Goal: Check status

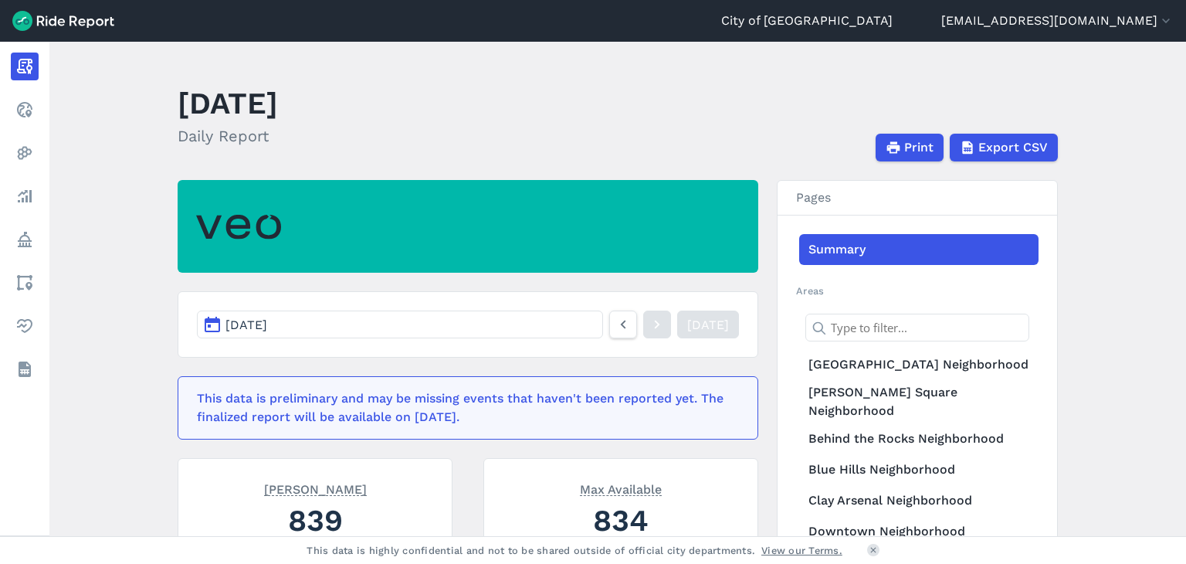
click at [558, 327] on button "[DATE]" at bounding box center [400, 324] width 406 height 28
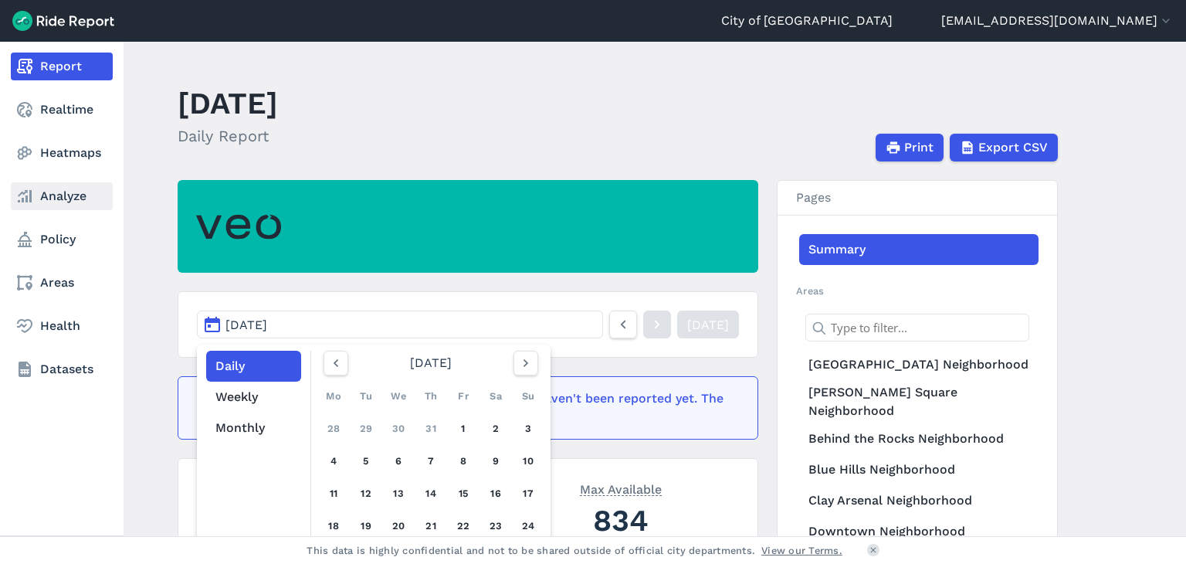
click at [47, 195] on link "Analyze" at bounding box center [62, 196] width 102 height 28
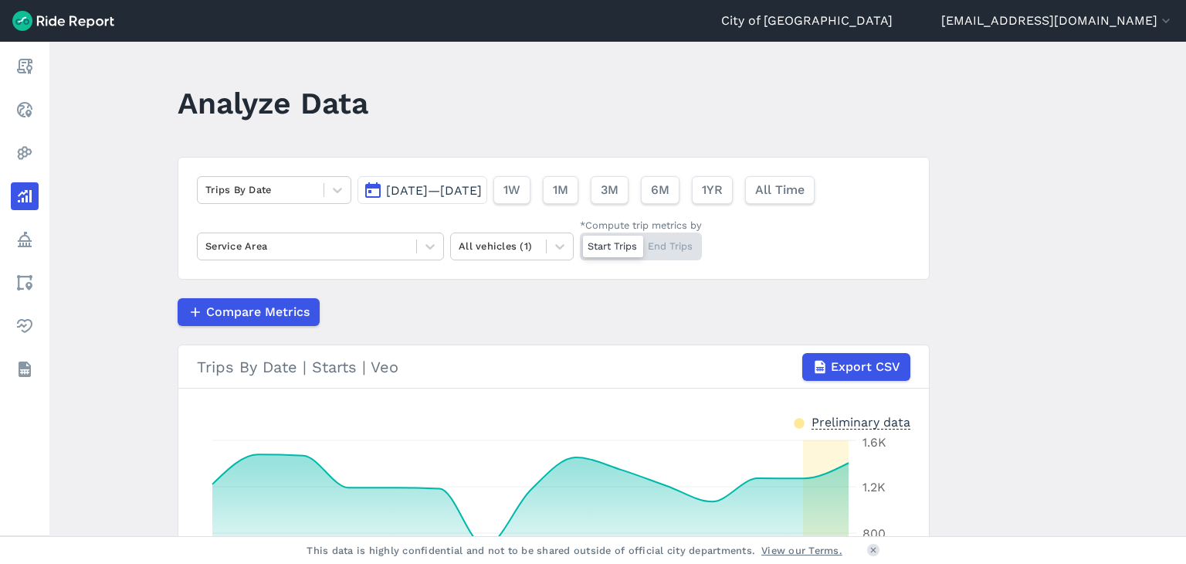
click at [482, 183] on span "[DATE]—[DATE]" at bounding box center [434, 190] width 96 height 15
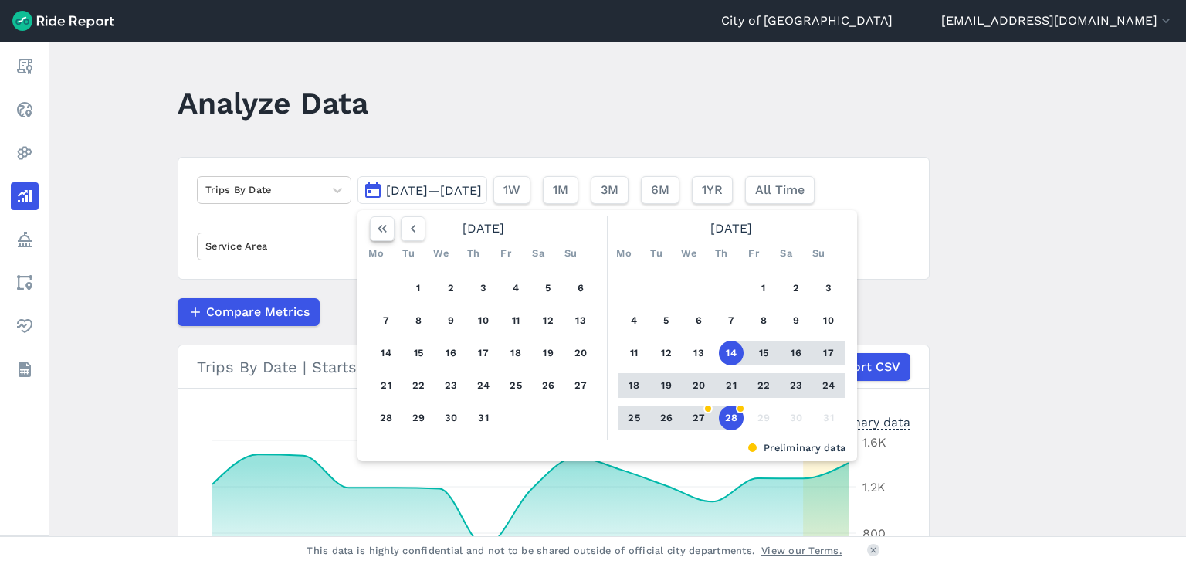
click at [378, 230] on use "button" at bounding box center [382, 229] width 9 height 8
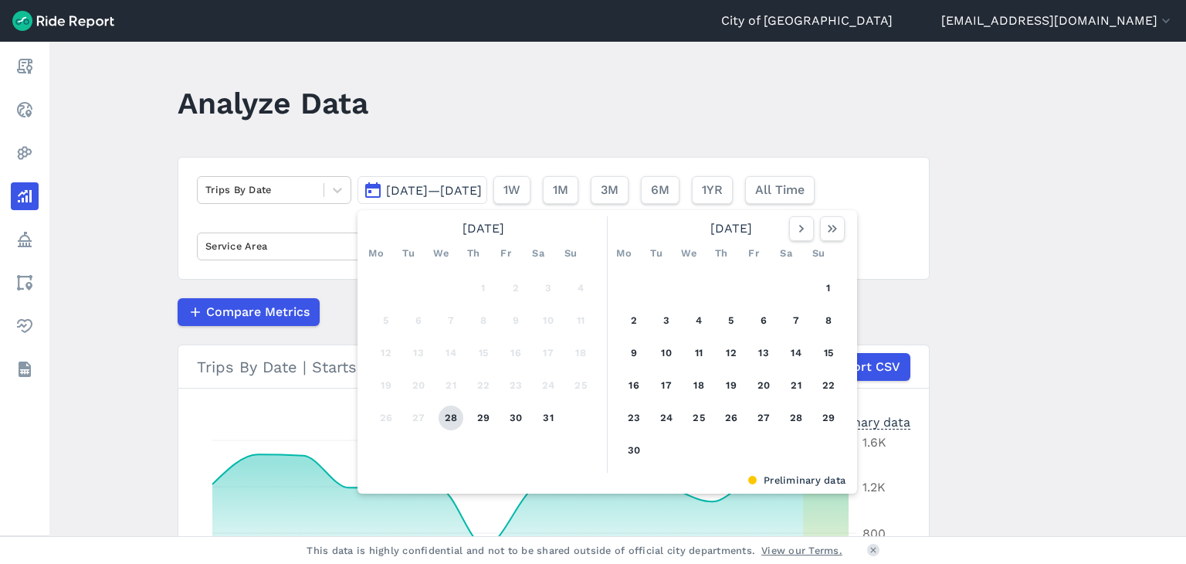
click at [459, 415] on button "28" at bounding box center [451, 417] width 25 height 25
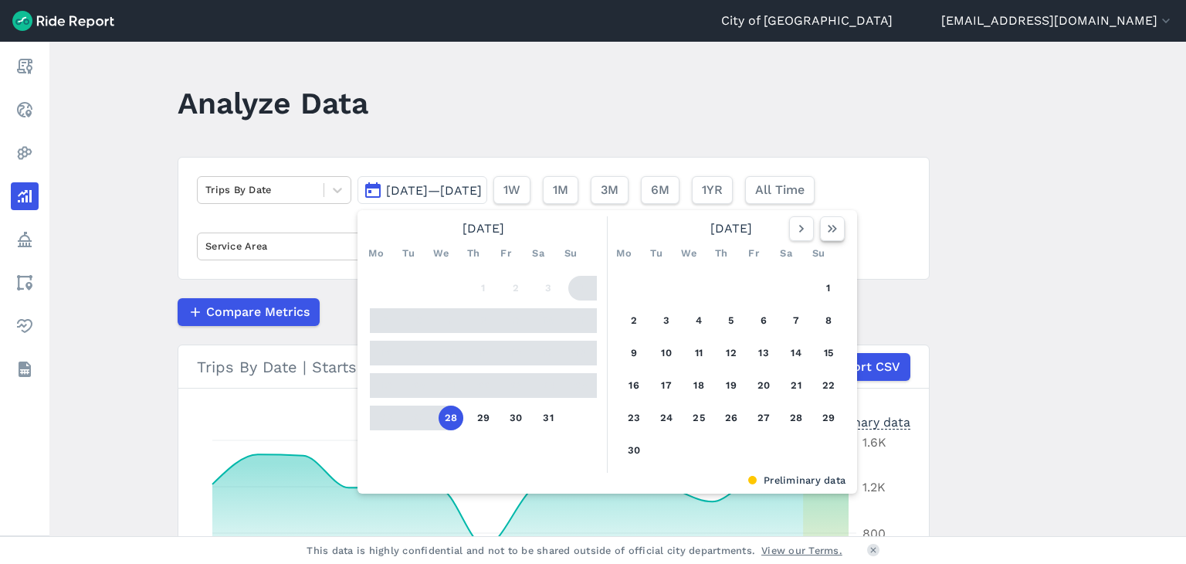
click at [828, 231] on use "button" at bounding box center [832, 229] width 9 height 8
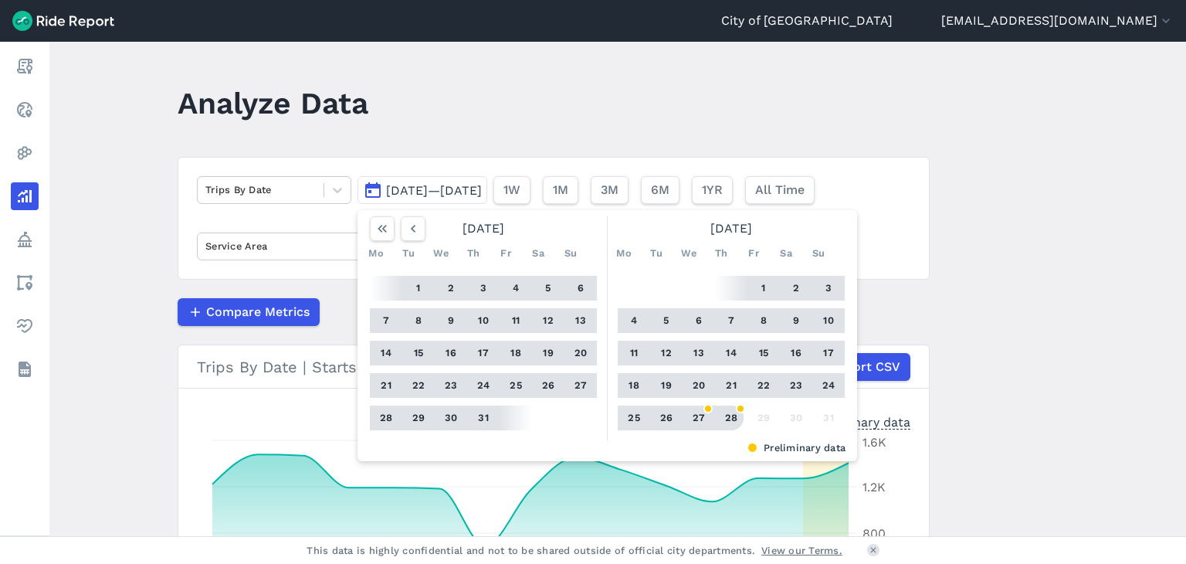
click at [736, 415] on button "28" at bounding box center [731, 417] width 25 height 25
